Goal: Task Accomplishment & Management: Manage account settings

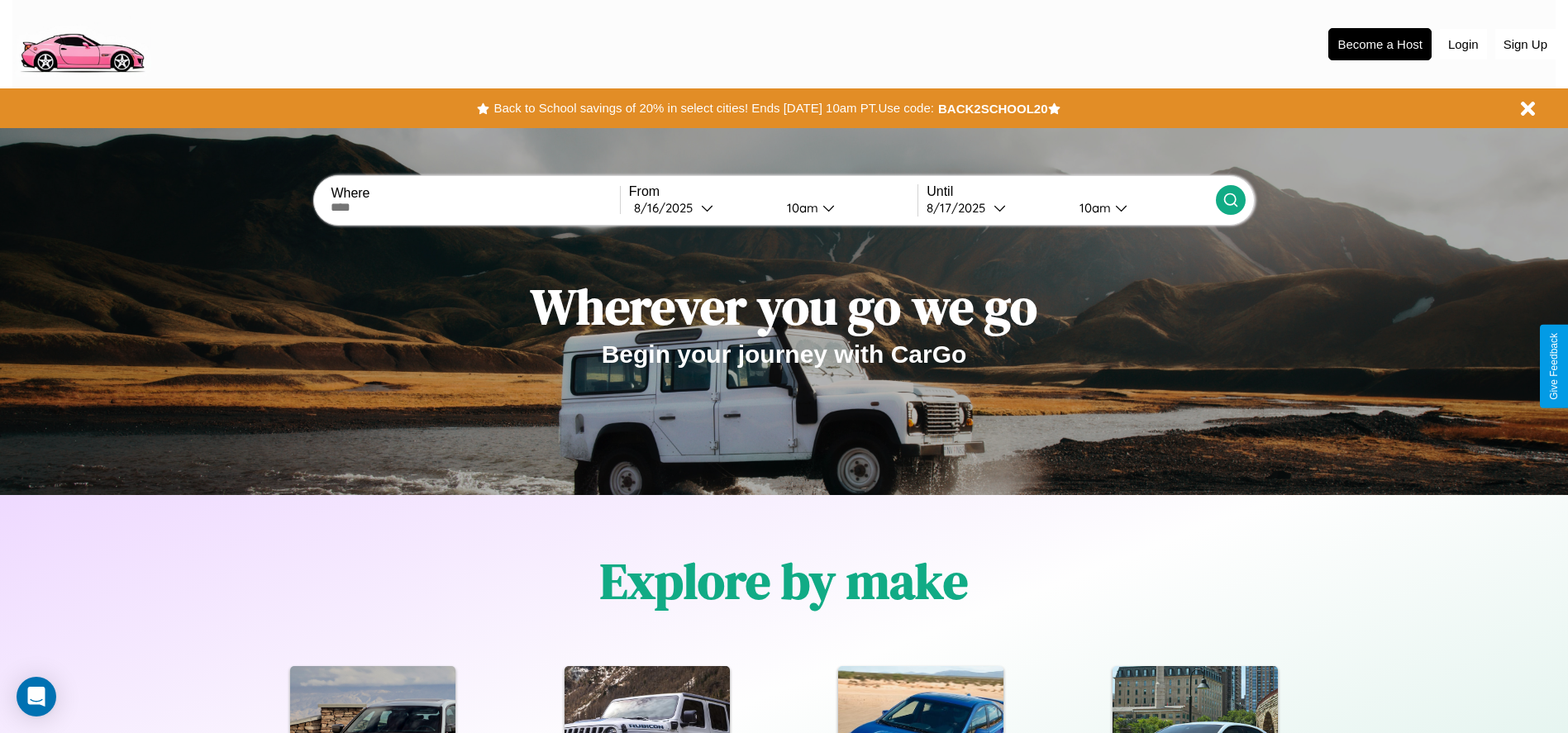
scroll to position [343, 0]
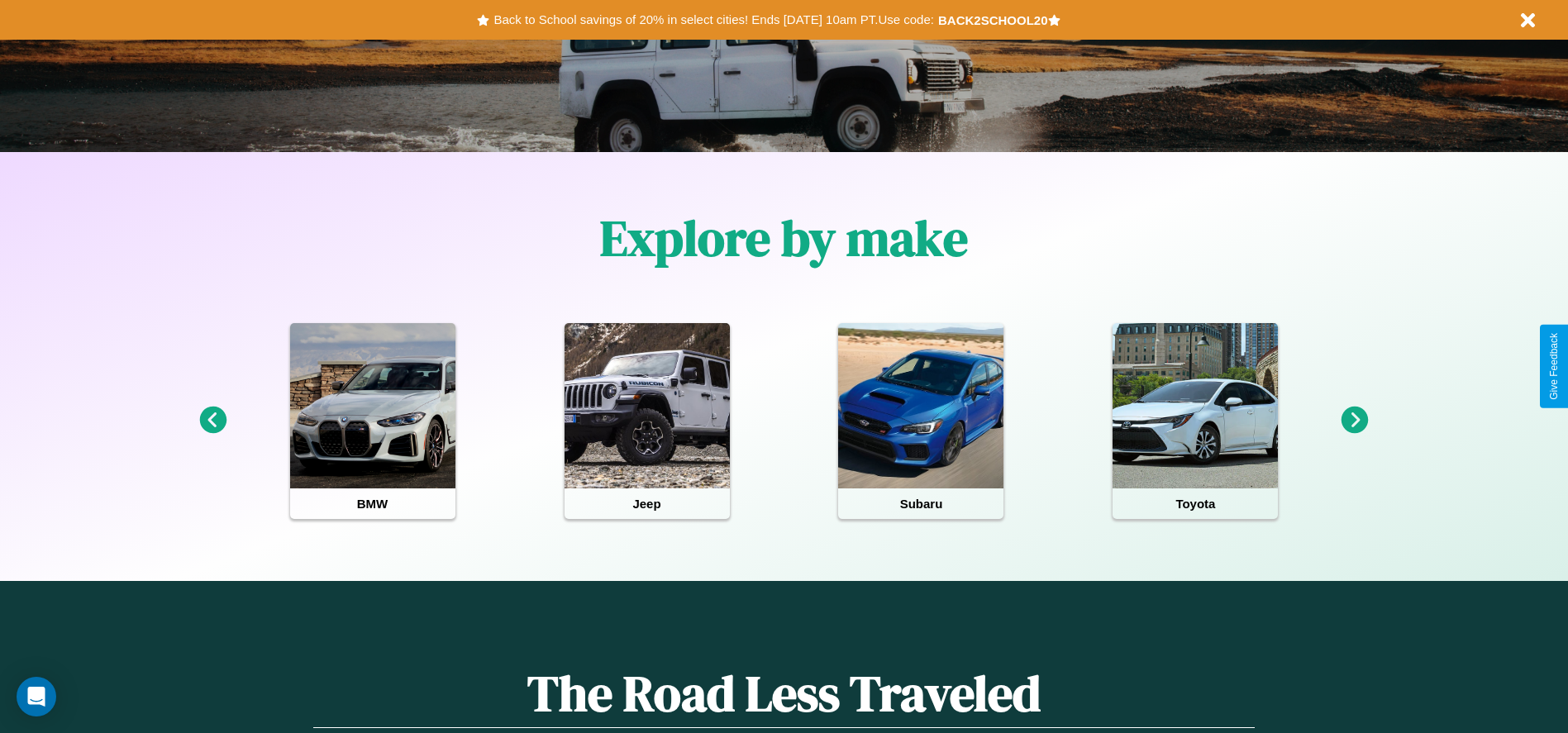
click at [1355, 420] on icon at bounding box center [1355, 420] width 27 height 27
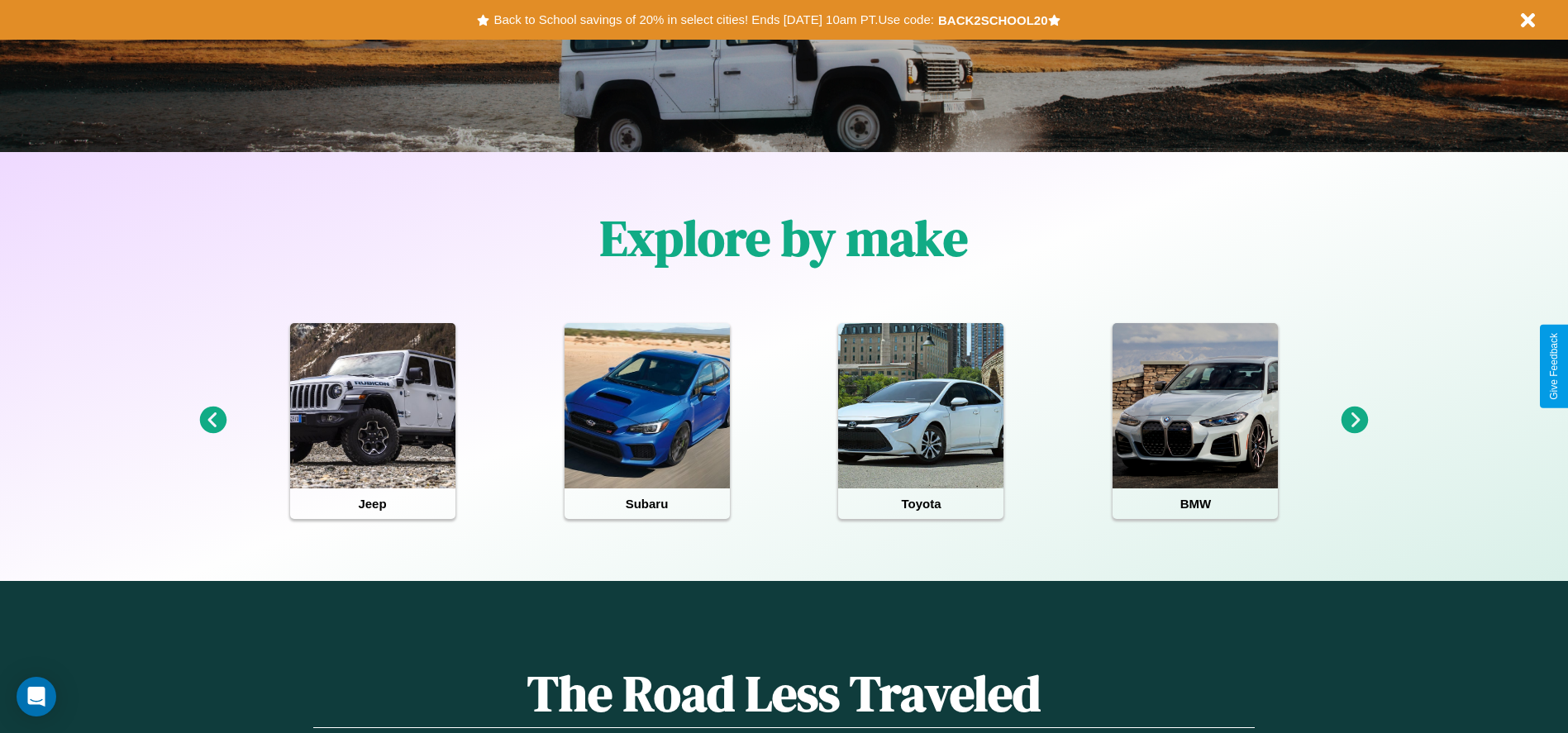
click at [1355, 420] on icon at bounding box center [1355, 420] width 27 height 27
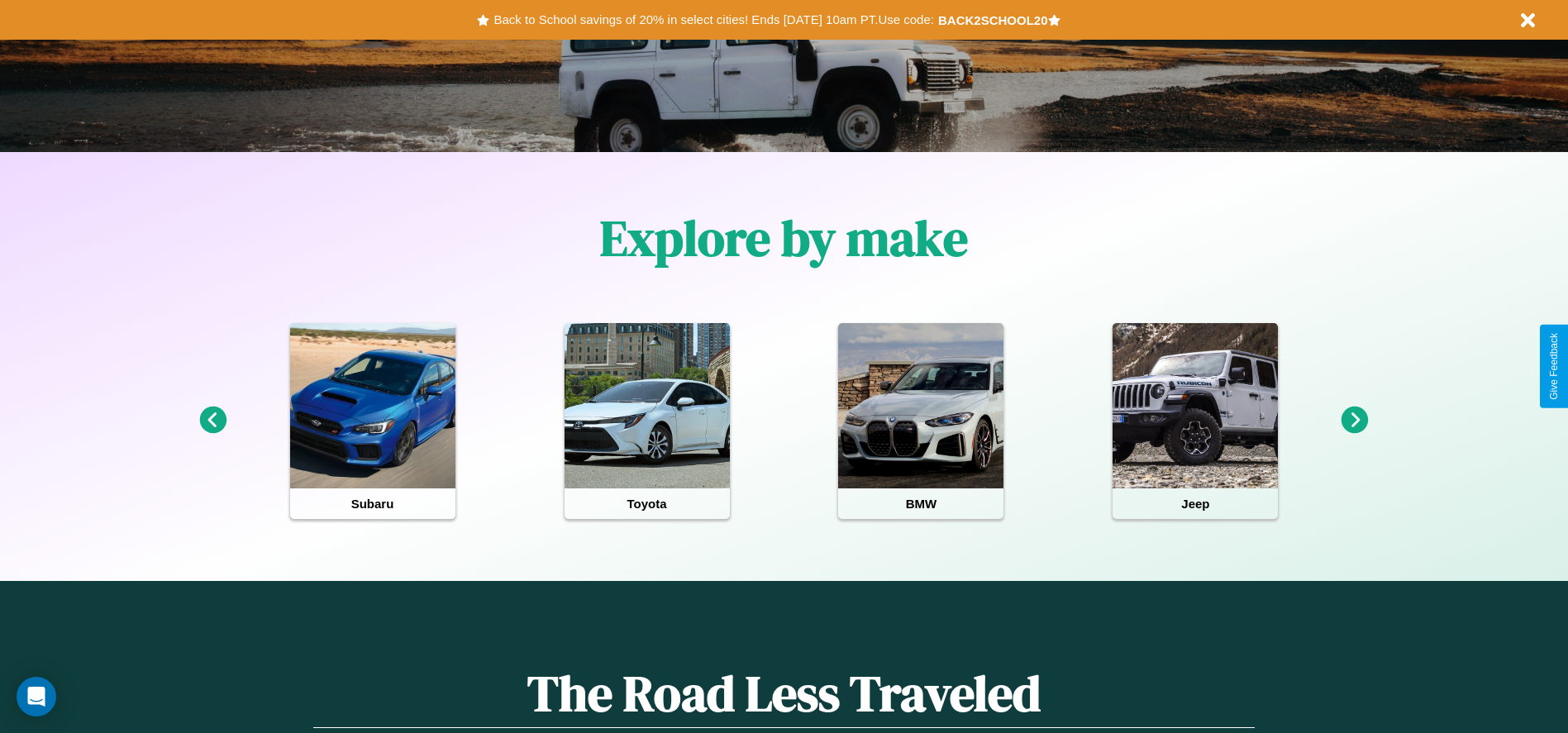
click at [1355, 420] on icon at bounding box center [1355, 420] width 27 height 27
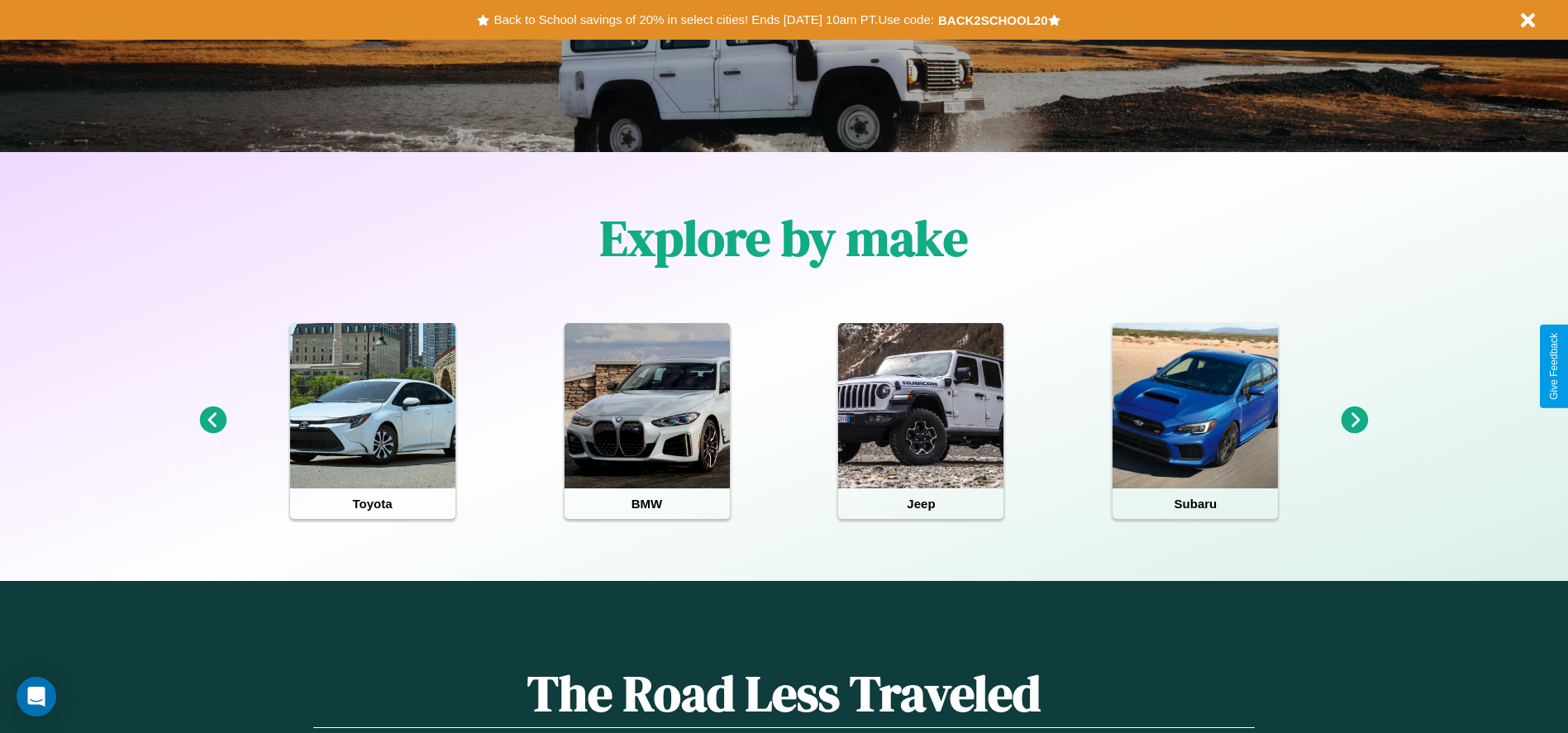
click at [1355, 420] on icon at bounding box center [1355, 420] width 27 height 27
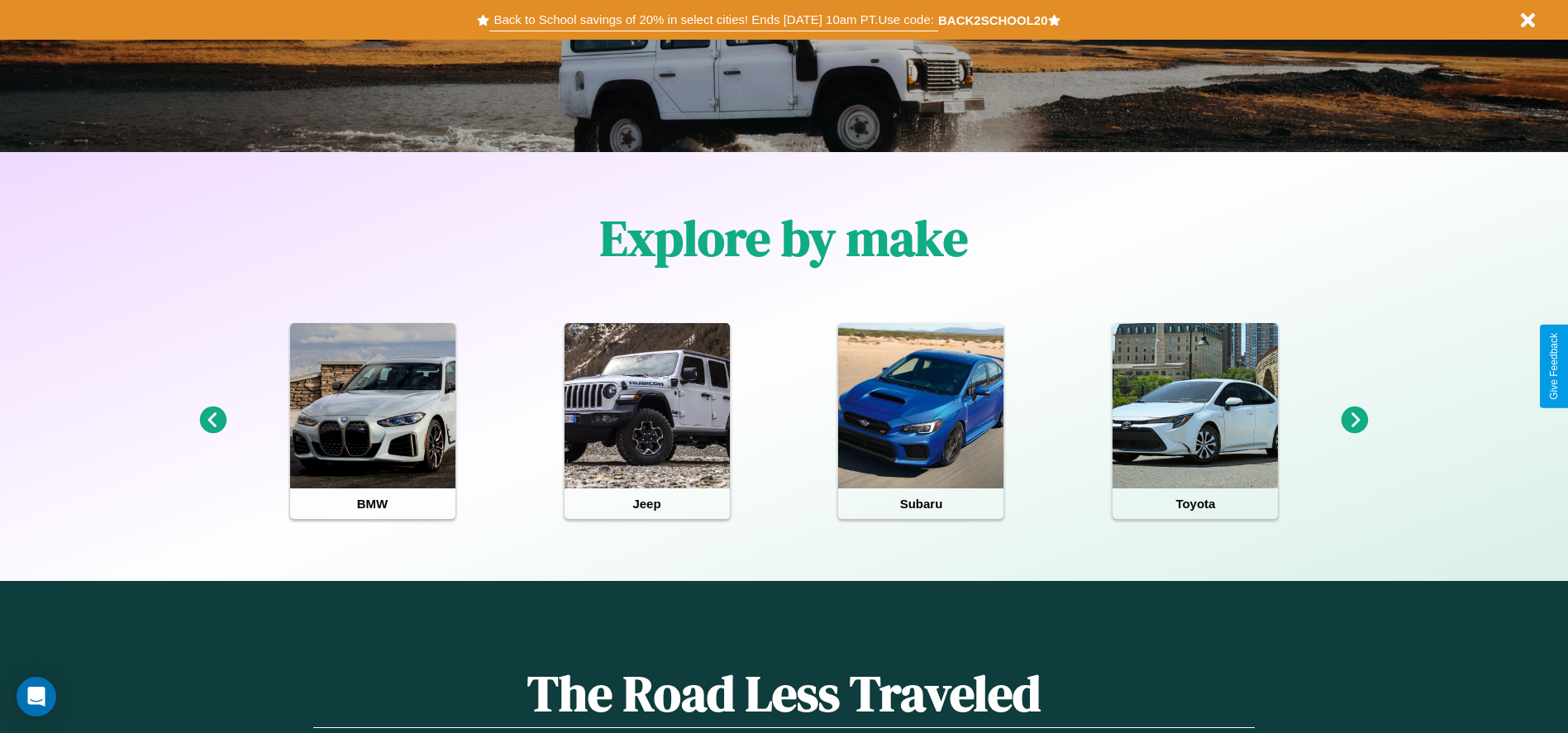
click at [713, 20] on button "Back to School savings of 20% in select cities! Ends [DATE] 10am PT. Use code:" at bounding box center [713, 20] width 448 height 23
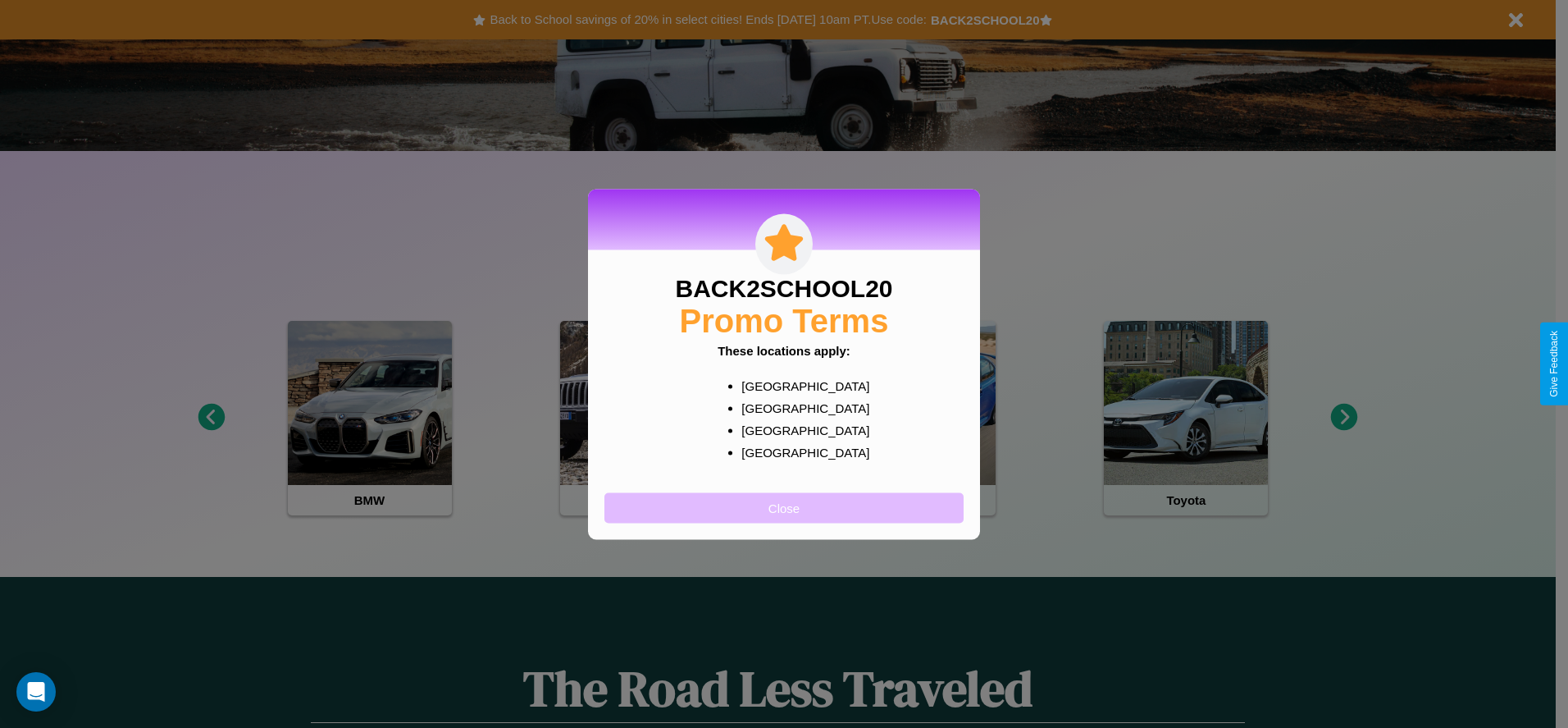
click at [784, 507] on button "Close" at bounding box center [784, 507] width 359 height 30
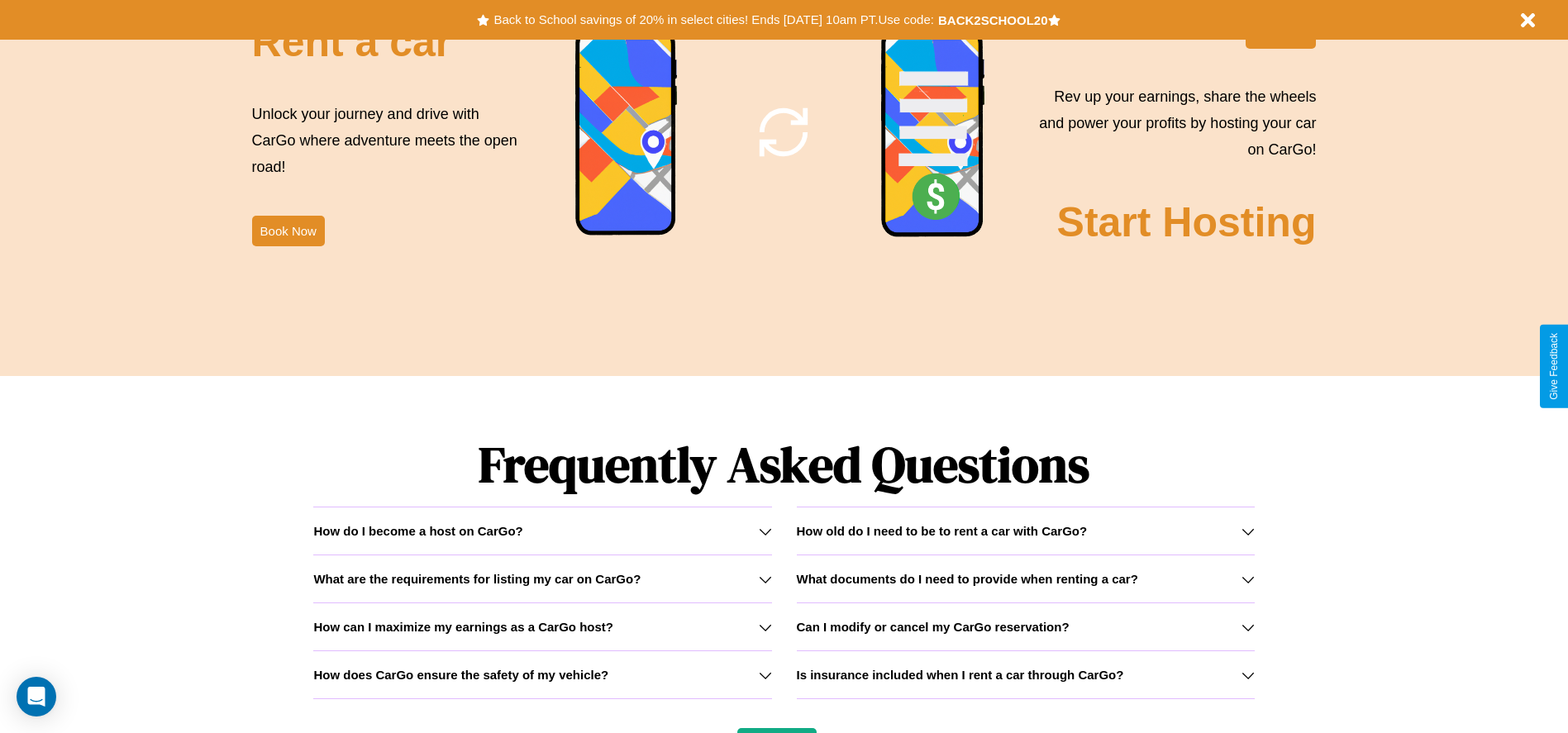
scroll to position [2371, 0]
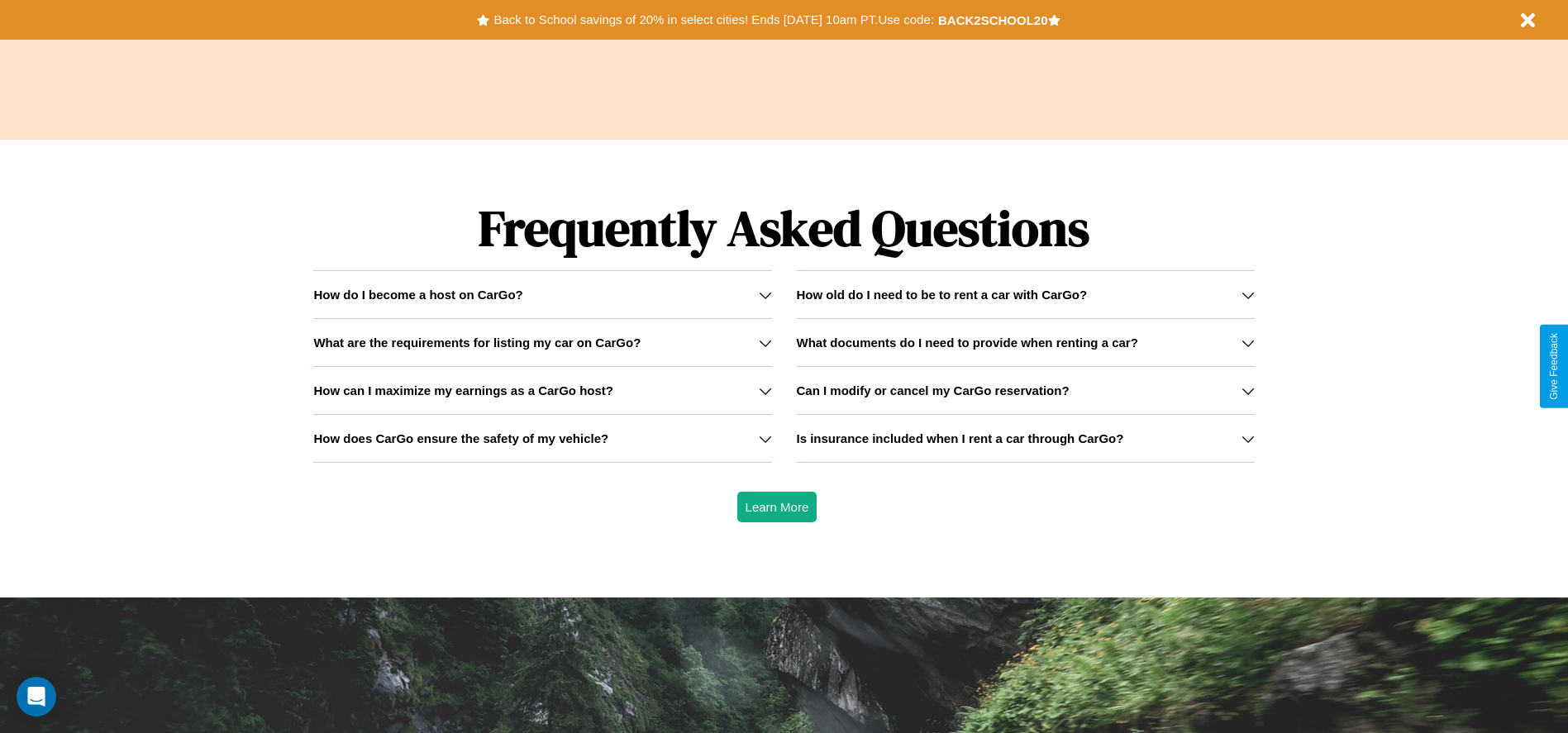
click at [1025, 438] on h3 "Is insurance included when I rent a car through CarGo?" at bounding box center [960, 438] width 327 height 14
click at [1025, 390] on h3 "Can I modify or cancel my CarGo reservation?" at bounding box center [933, 391] width 272 height 14
click at [764, 390] on icon at bounding box center [765, 391] width 13 height 13
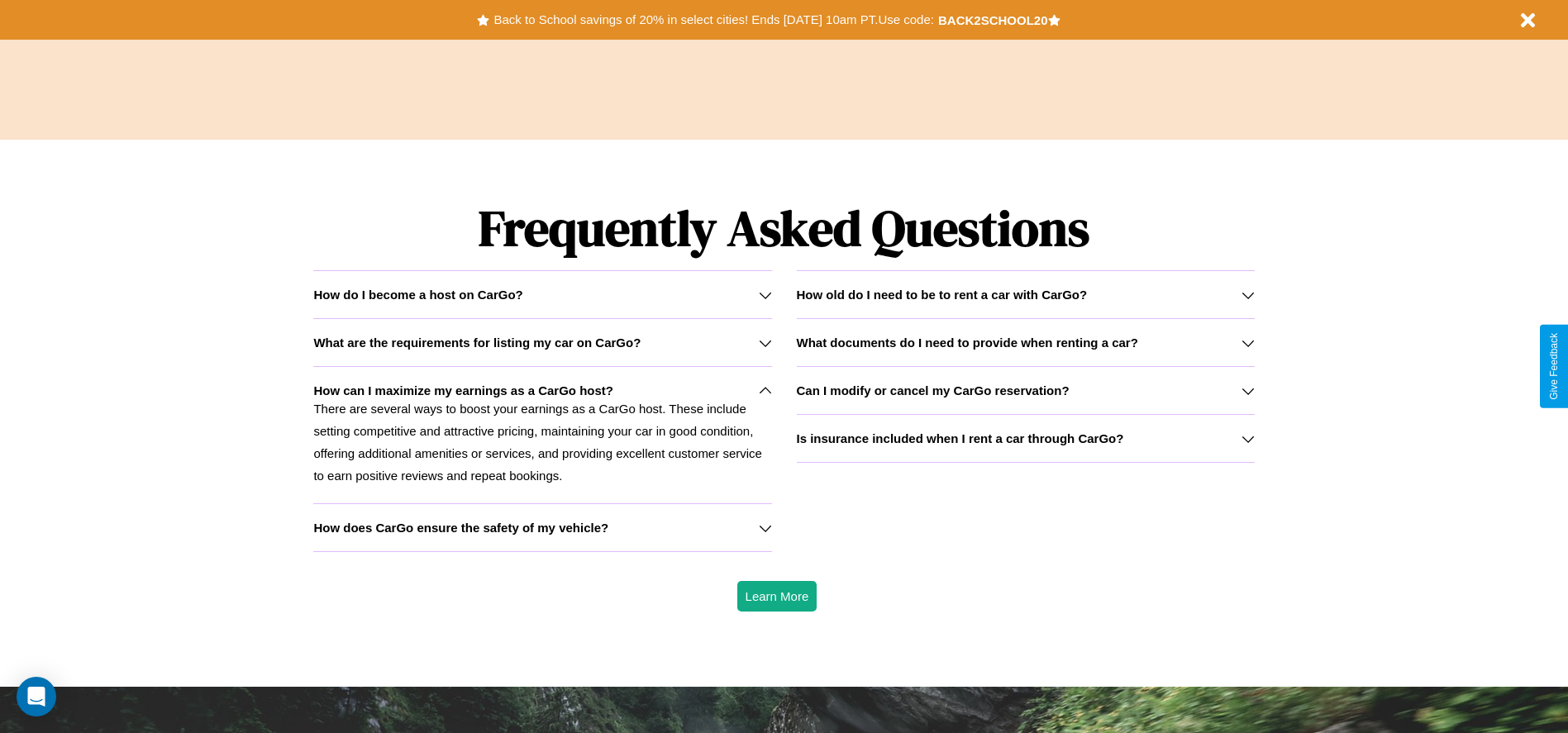
click at [1025, 438] on h3 "Is insurance included when I rent a car through CarGo?" at bounding box center [960, 438] width 327 height 14
click at [764, 527] on icon at bounding box center [765, 528] width 13 height 13
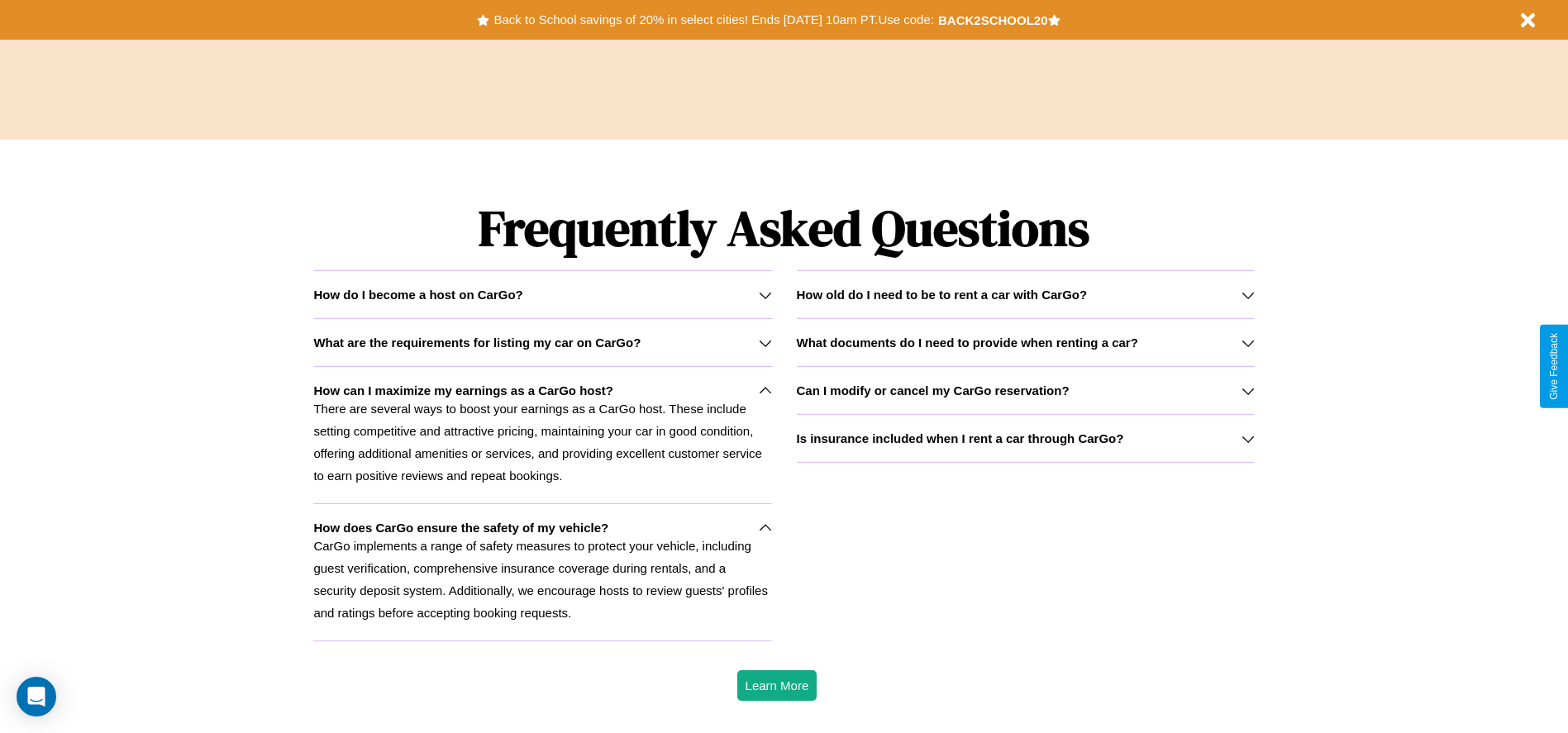
click at [1247, 342] on icon at bounding box center [1247, 342] width 13 height 13
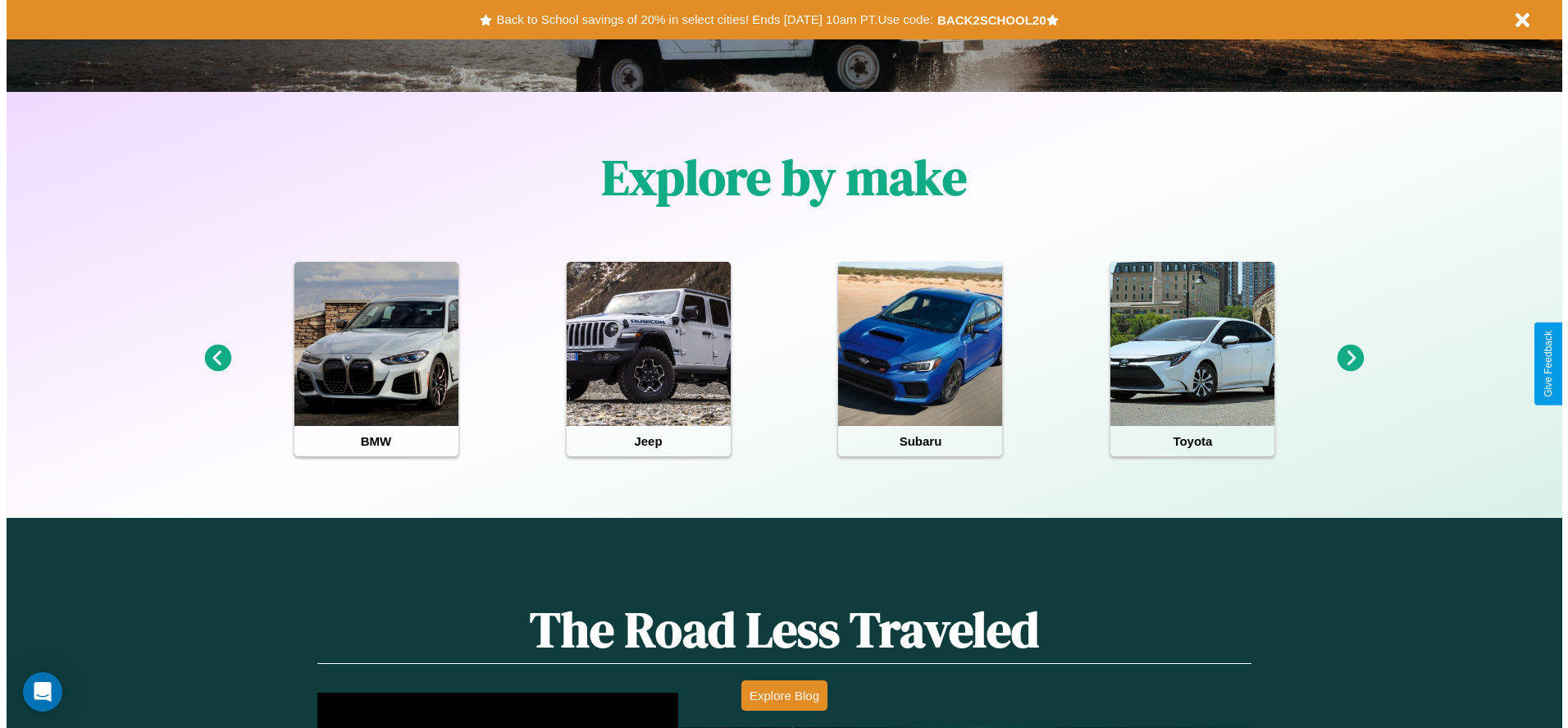
scroll to position [0, 0]
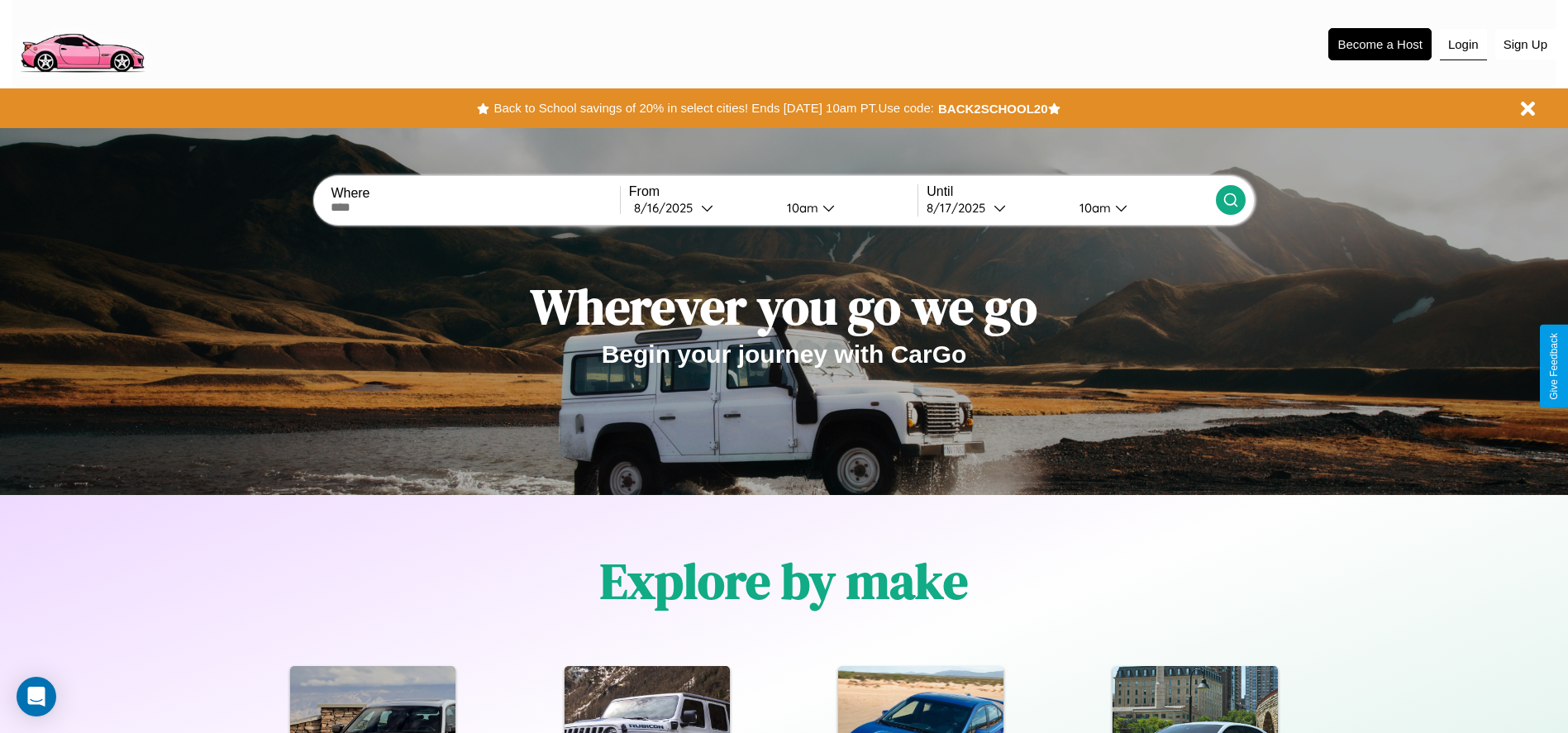
click at [1462, 44] on button "Login" at bounding box center [1463, 44] width 47 height 31
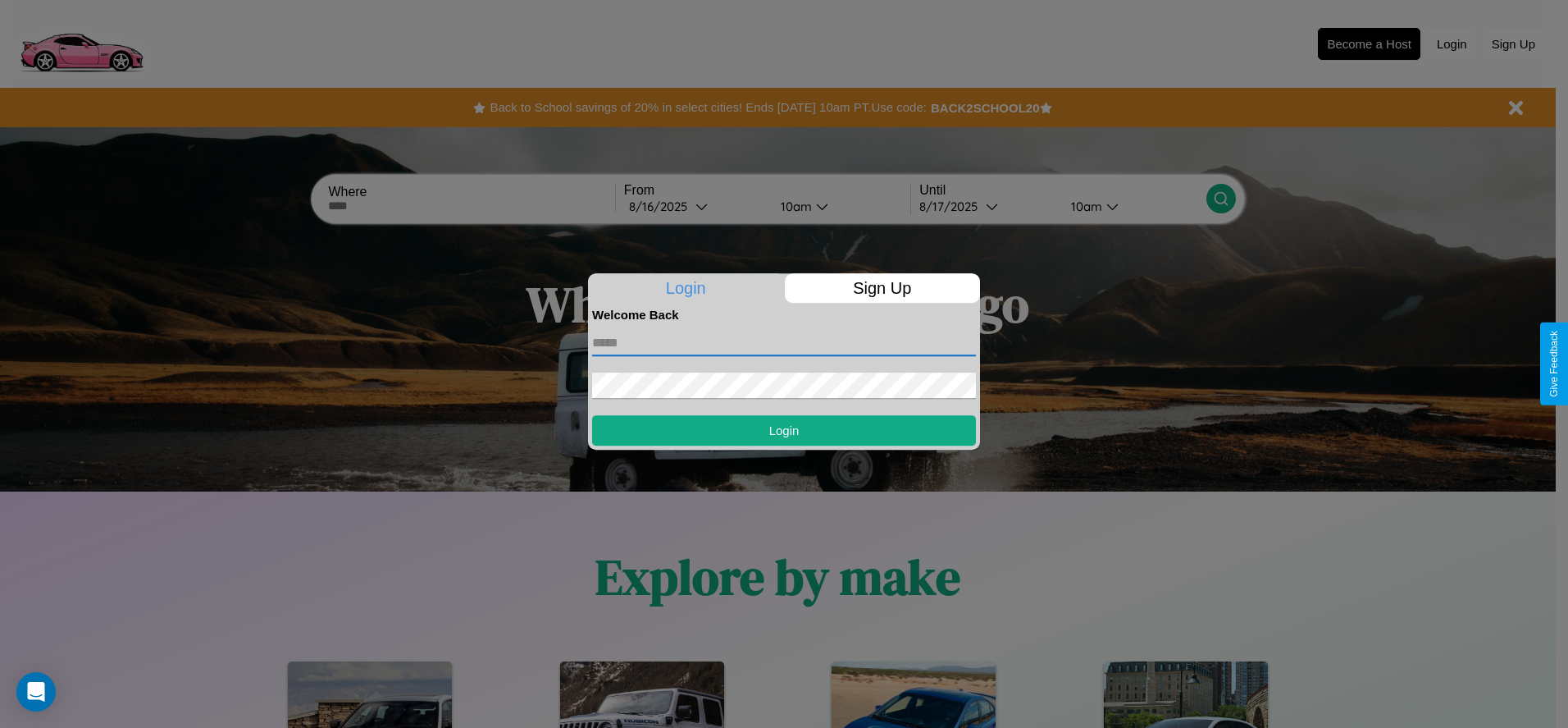
click at [784, 343] on input "text" at bounding box center [784, 344] width 384 height 27
type input "**********"
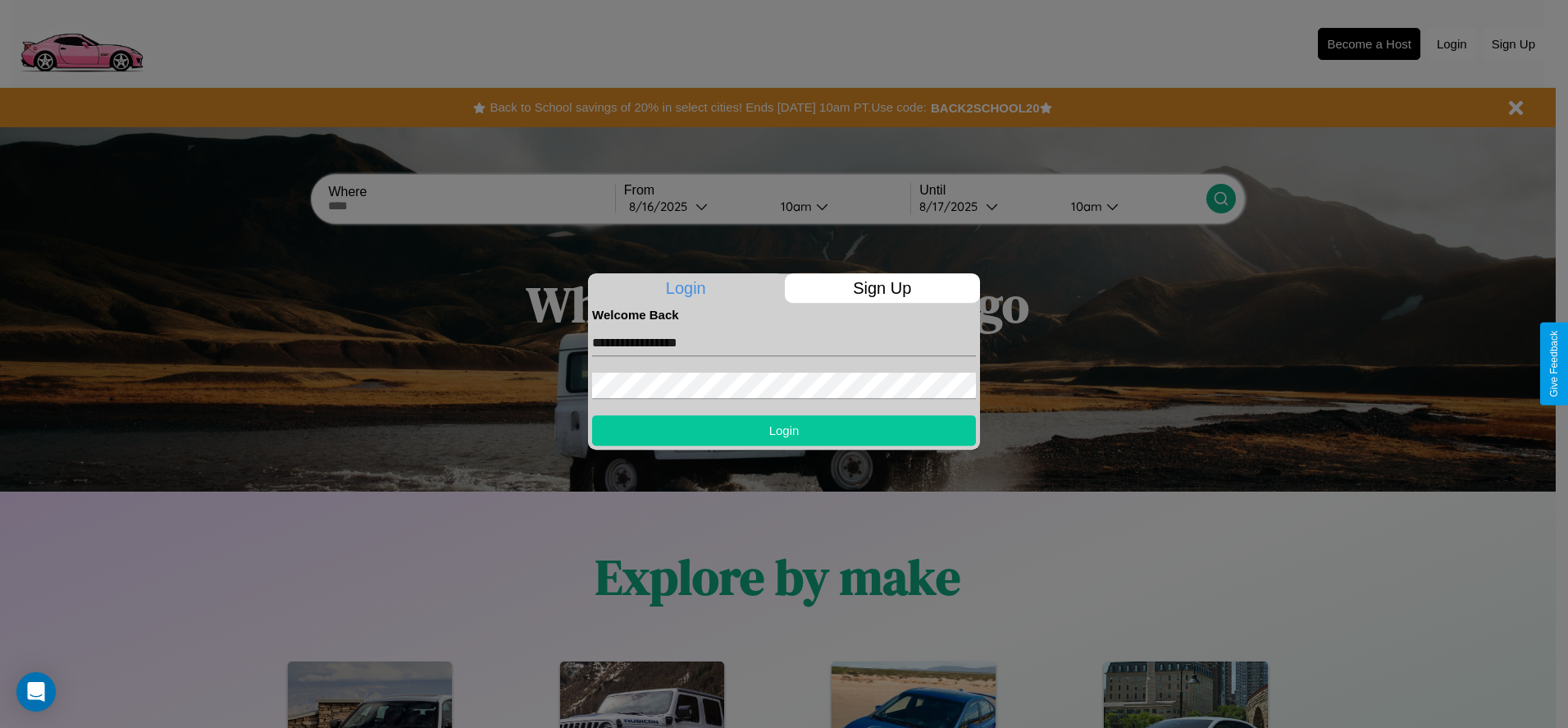
click at [784, 430] on button "Login" at bounding box center [784, 431] width 384 height 30
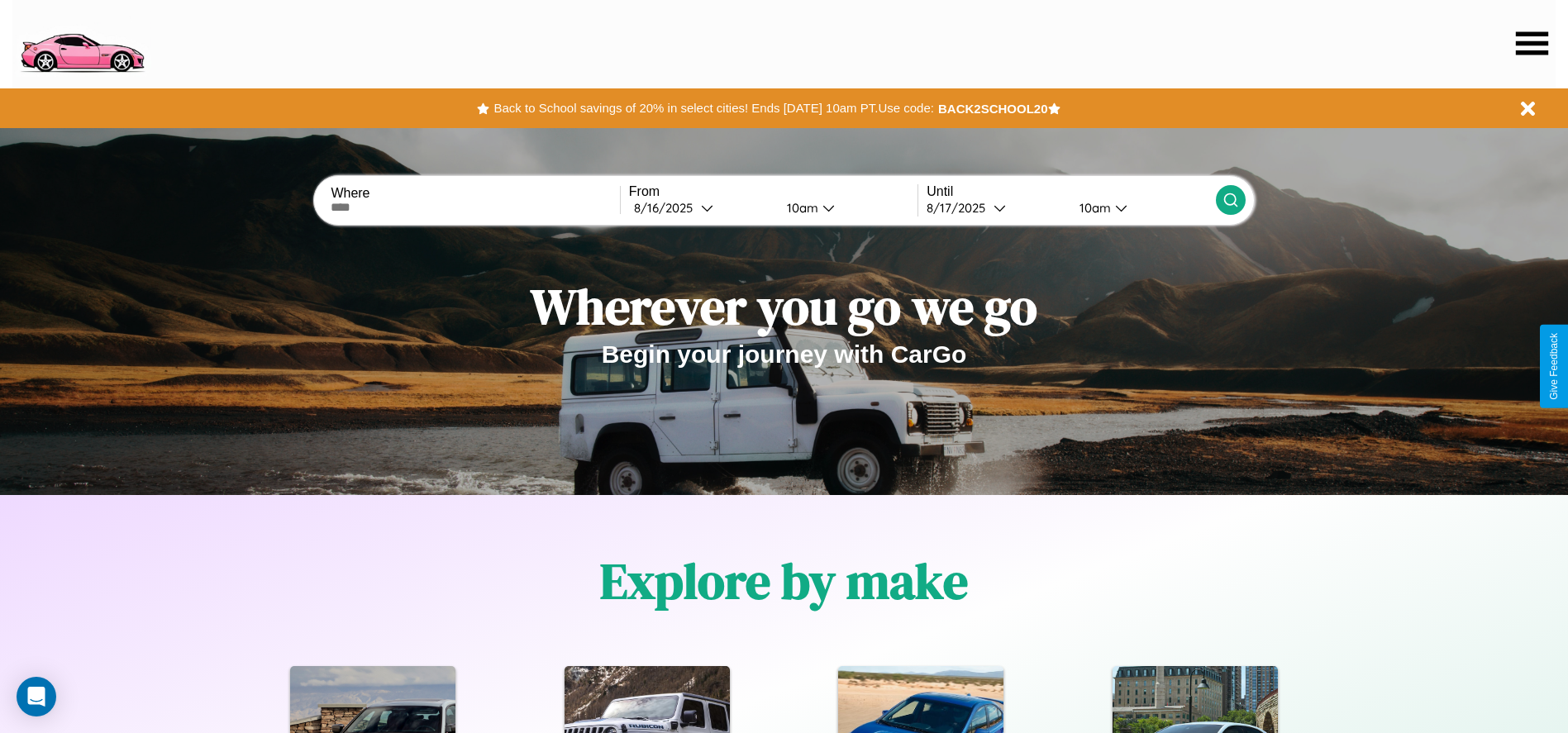
click at [1531, 43] on icon at bounding box center [1531, 43] width 32 height 23
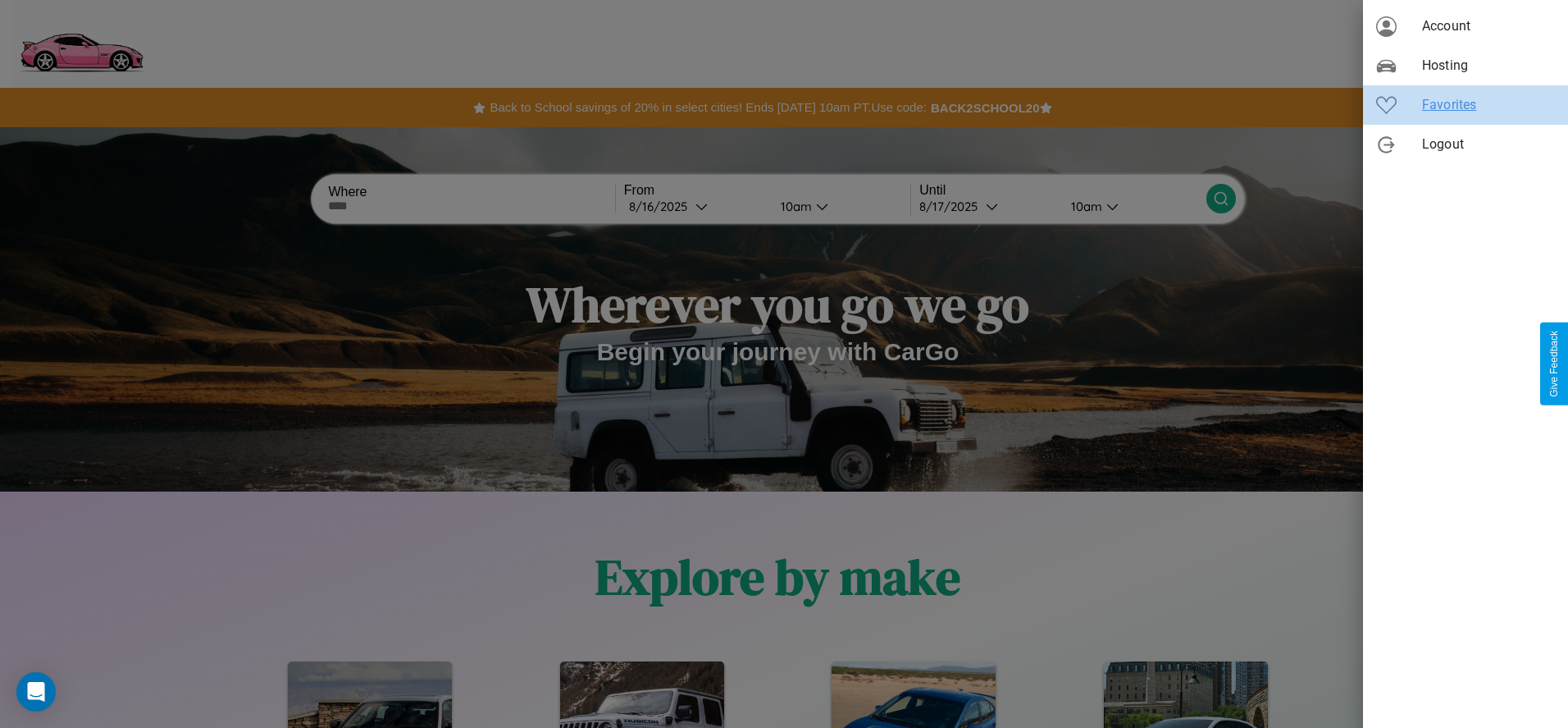
click at [1466, 105] on span "Favorites" at bounding box center [1488, 105] width 133 height 20
